Goal: Information Seeking & Learning: Find specific fact

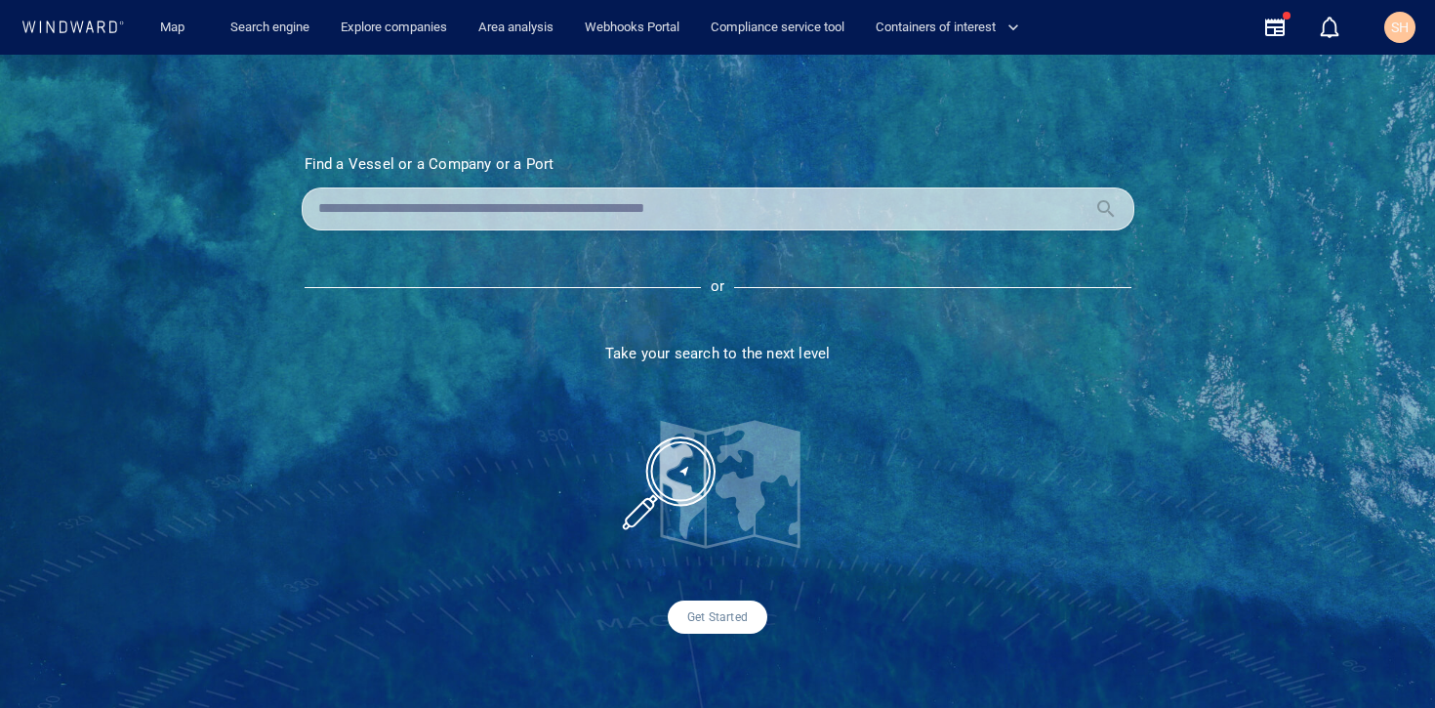
click at [728, 212] on input "text" at bounding box center [702, 208] width 768 height 29
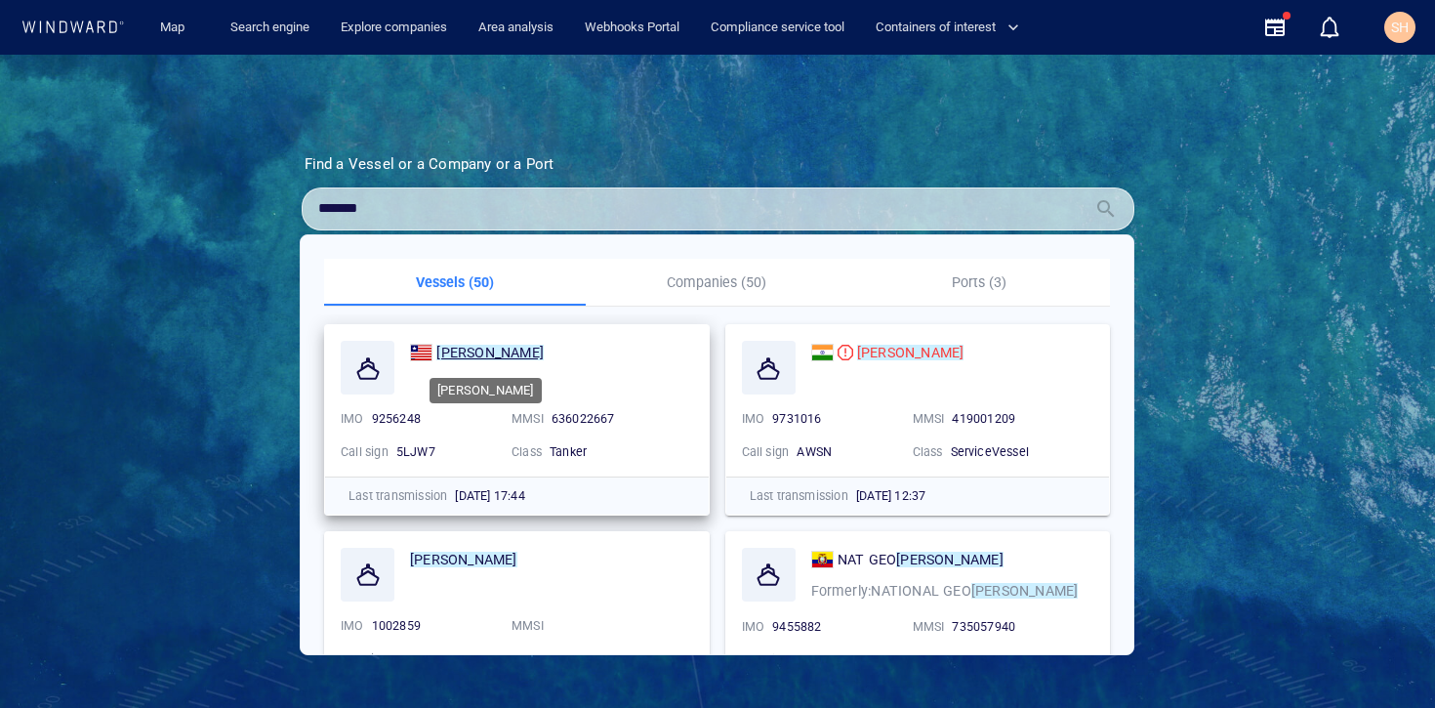
type input "*******"
click at [450, 355] on mark "[PERSON_NAME]" at bounding box center [489, 353] width 107 height 16
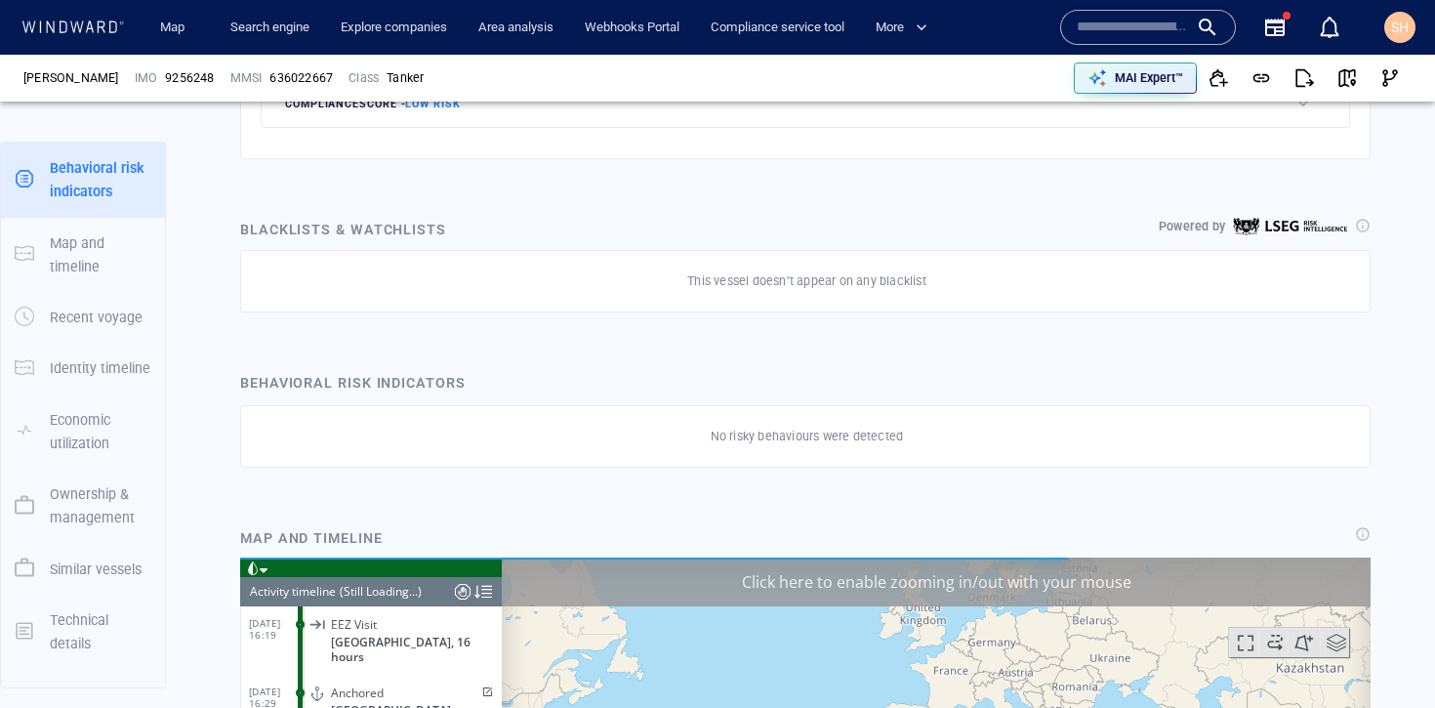
scroll to position [11266, 0]
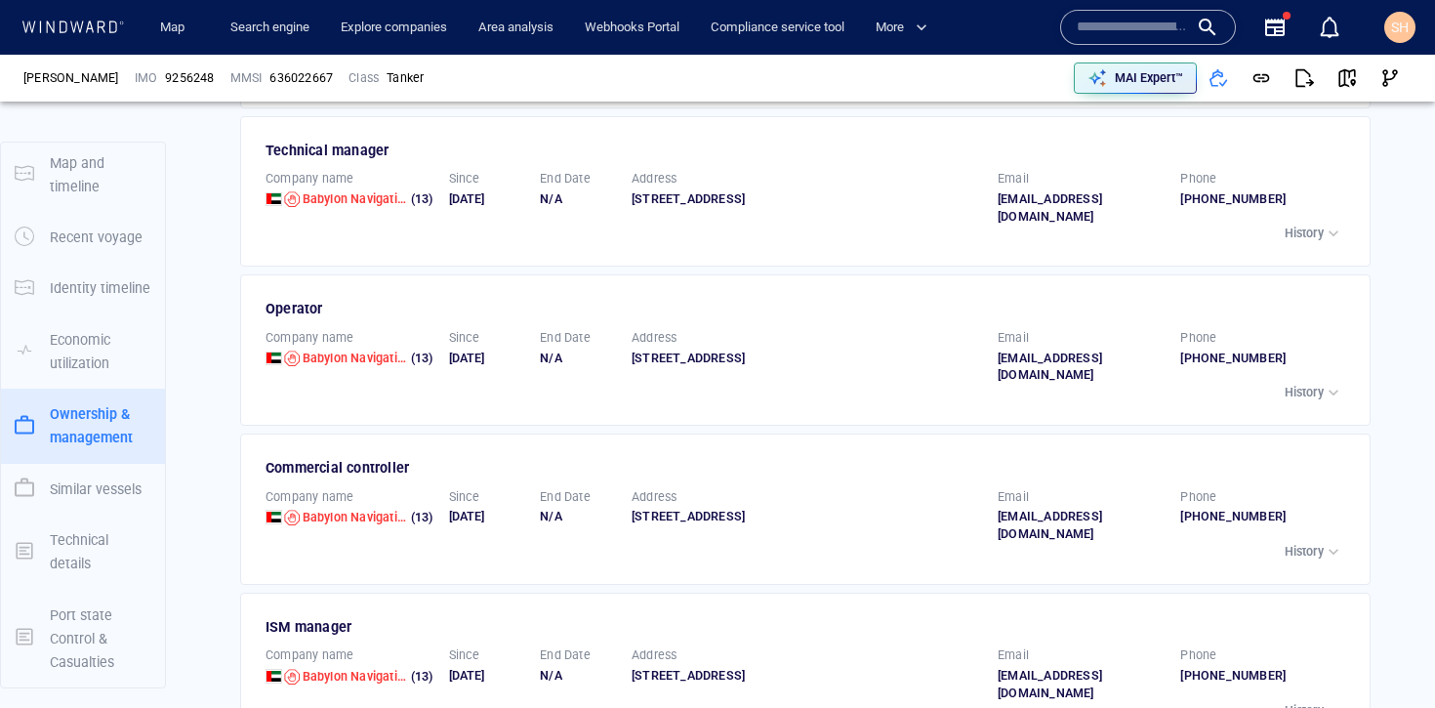
scroll to position [3183, 0]
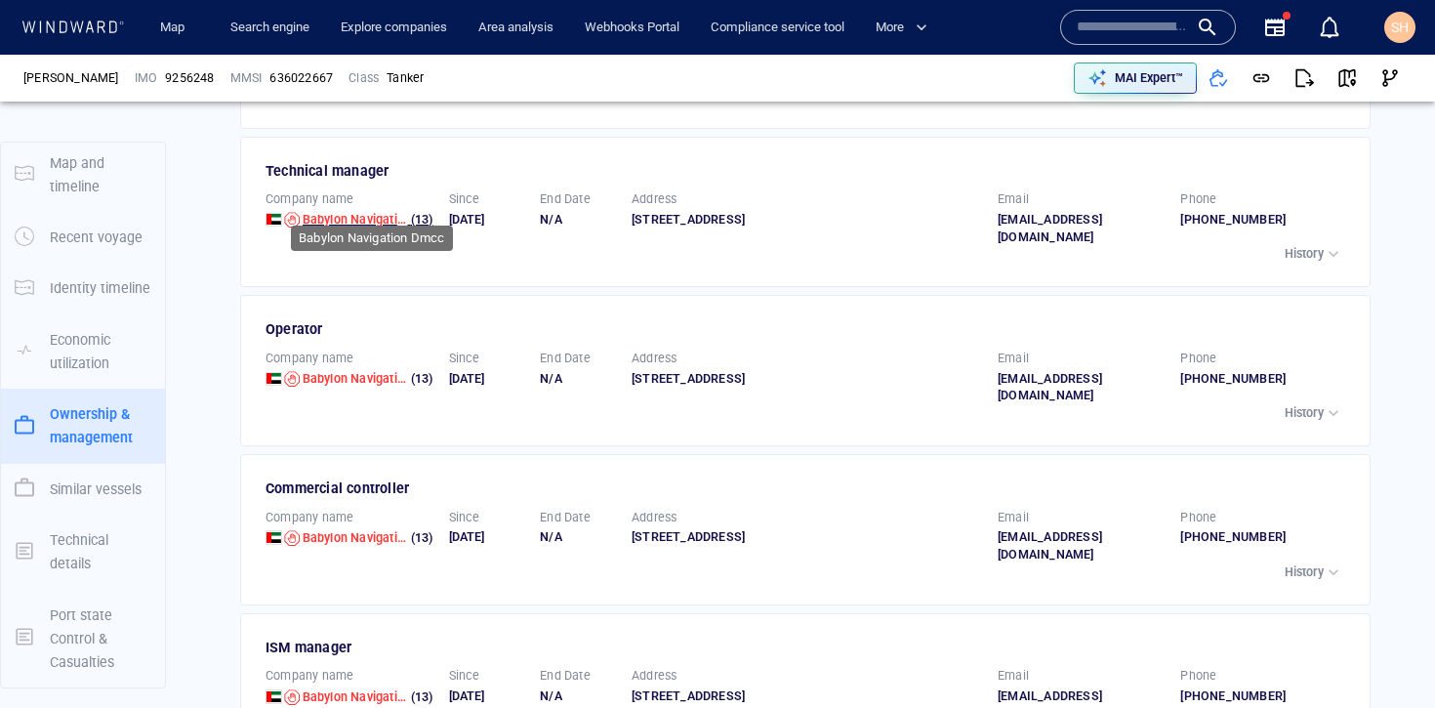
click at [370, 212] on span "Babylon Navigation Dmcc" at bounding box center [375, 219] width 145 height 15
